Goal: Task Accomplishment & Management: Complete application form

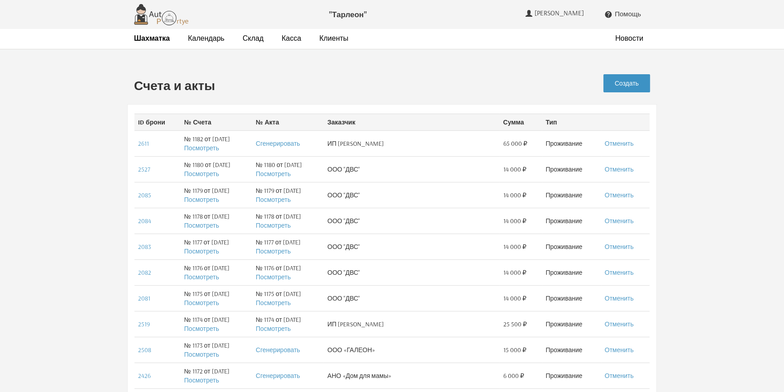
click at [626, 76] on link "Создать" at bounding box center [627, 83] width 47 height 18
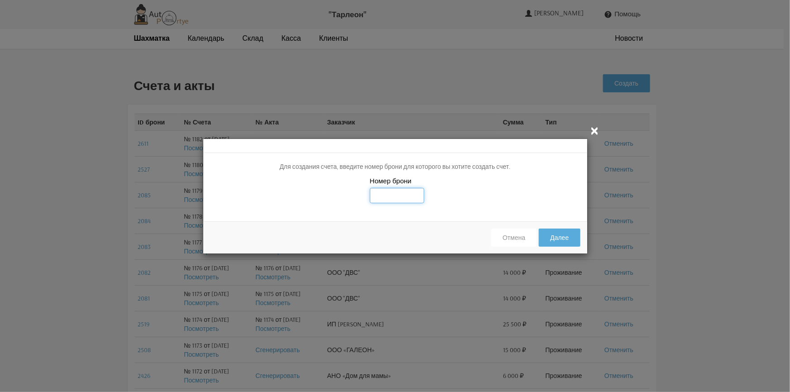
click at [391, 190] on input "text" at bounding box center [397, 195] width 54 height 15
type input "2525"
click at [562, 240] on button "Далее" at bounding box center [559, 238] width 41 height 18
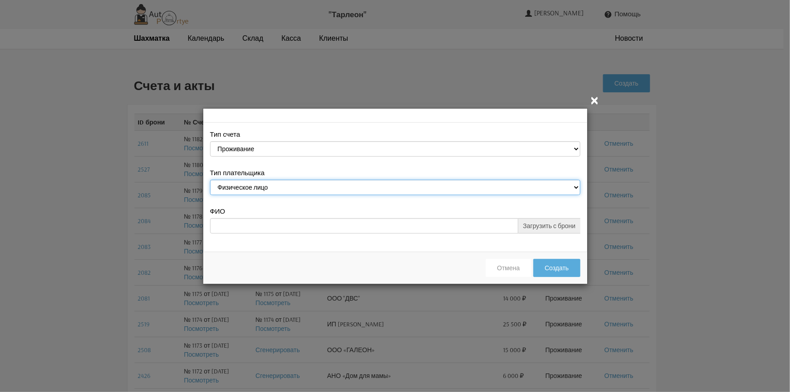
click at [575, 185] on select "Физическое лицо Юридическое лицо" at bounding box center [395, 187] width 370 height 15
select select "legal_entity"
click at [210, 181] on select "Физическое лицо Юридическое лицо" at bounding box center [395, 187] width 370 height 15
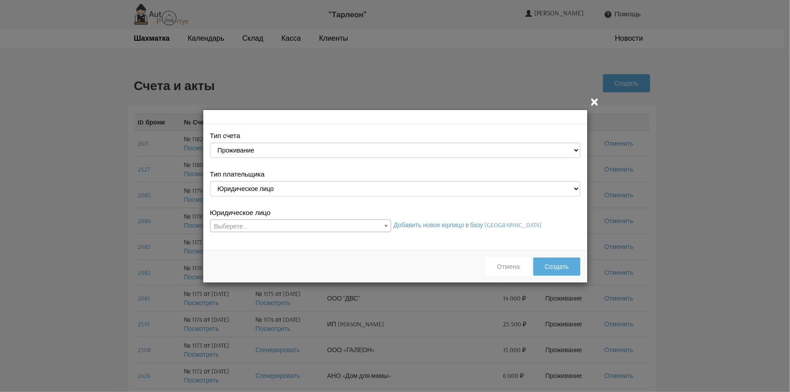
click at [386, 224] on span at bounding box center [386, 226] width 9 height 12
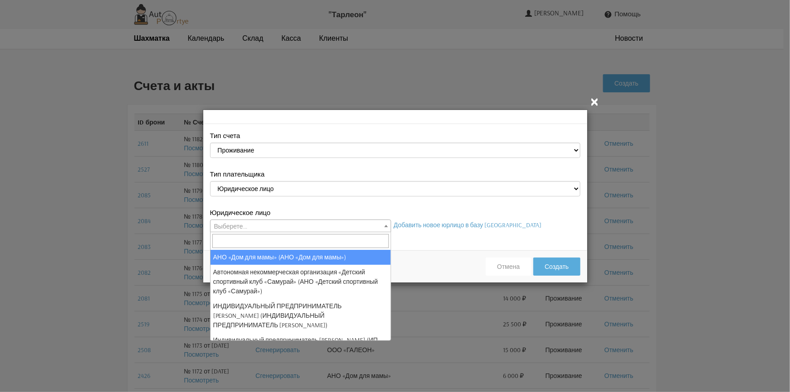
select select "26"
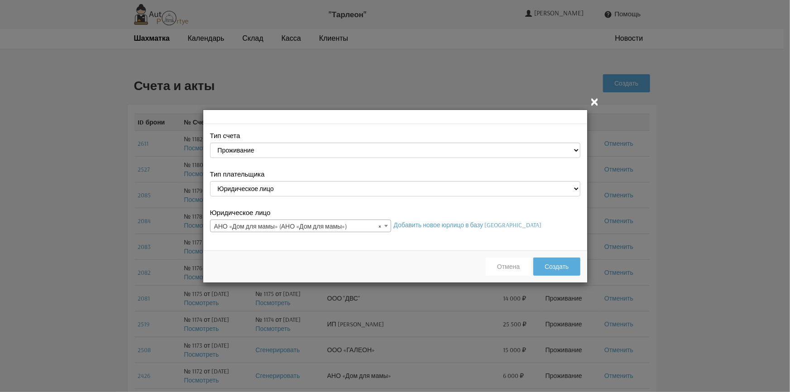
click at [353, 257] on div "Отмена Создать" at bounding box center [395, 266] width 384 height 32
click at [556, 266] on button "Создать" at bounding box center [556, 267] width 47 height 18
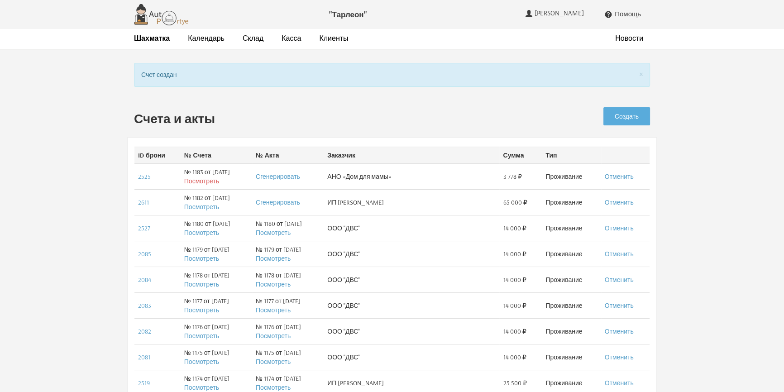
click at [195, 180] on link "Посмотреть" at bounding box center [201, 181] width 35 height 8
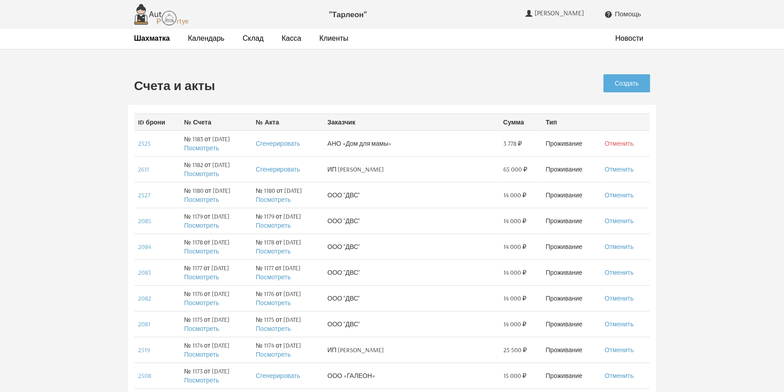
click at [625, 145] on link "Отменить" at bounding box center [619, 143] width 29 height 8
click at [144, 38] on strong "Шахматка" at bounding box center [152, 38] width 36 height 9
click at [141, 38] on strong "Шахматка" at bounding box center [152, 38] width 36 height 9
click at [634, 82] on link "Создать" at bounding box center [627, 83] width 47 height 18
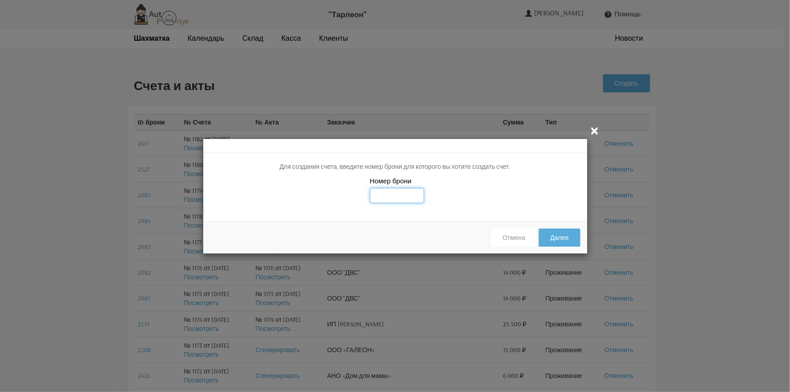
click at [392, 197] on input "text" at bounding box center [397, 195] width 54 height 15
type input "2525"
click at [472, 183] on div "Номер брони 2525" at bounding box center [395, 195] width 384 height 38
click at [565, 234] on button "Далее" at bounding box center [559, 238] width 41 height 18
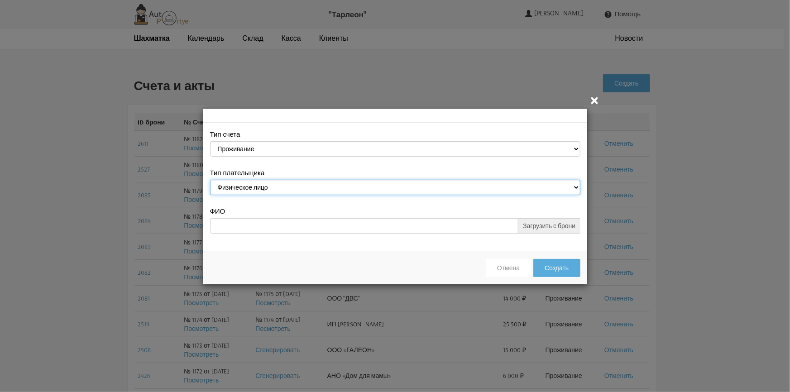
click at [576, 183] on select "Физическое лицо Юридическое лицо" at bounding box center [395, 187] width 370 height 15
select select "legal_entity"
click at [210, 181] on select "Физическое лицо Юридическое лицо" at bounding box center [395, 187] width 370 height 15
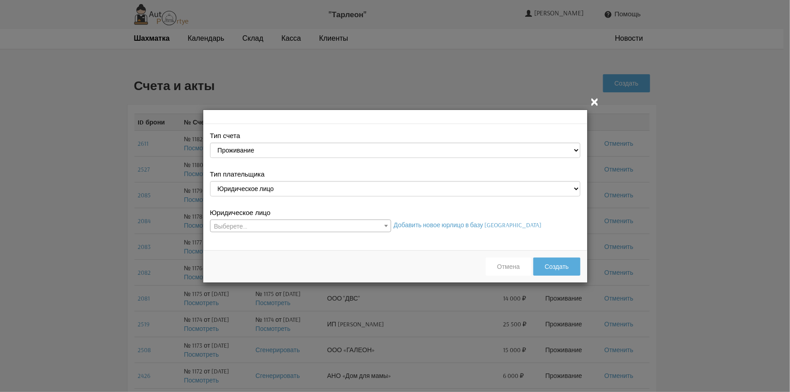
click at [385, 225] on b at bounding box center [386, 226] width 4 height 2
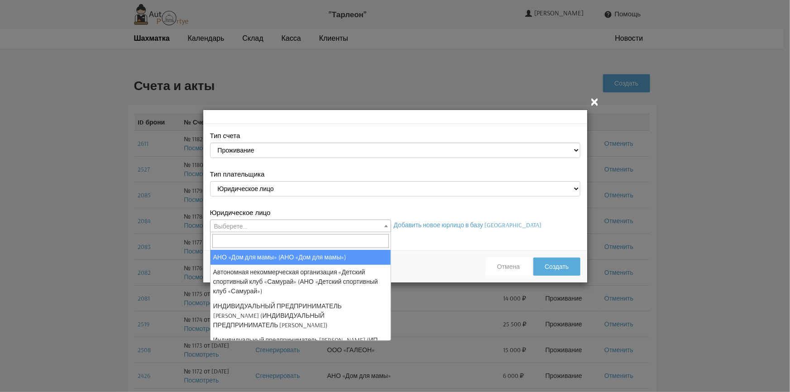
select select "26"
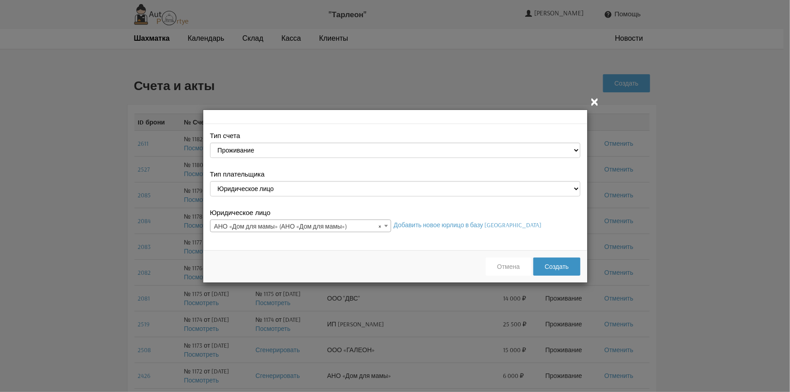
click at [552, 269] on button "Создать" at bounding box center [556, 267] width 47 height 18
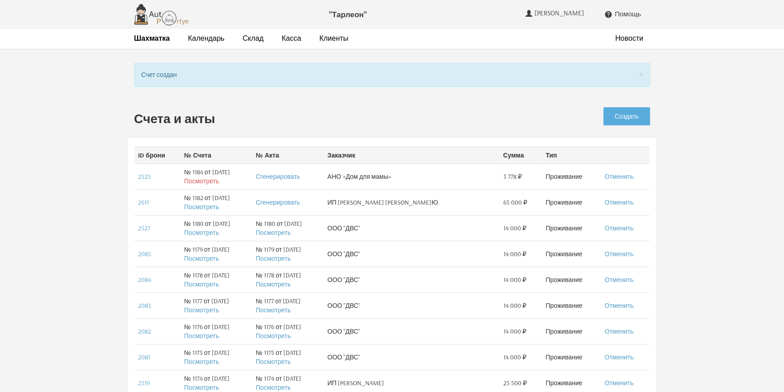
click at [196, 178] on link "Посмотреть" at bounding box center [201, 181] width 35 height 8
